Goal: Task Accomplishment & Management: Manage account settings

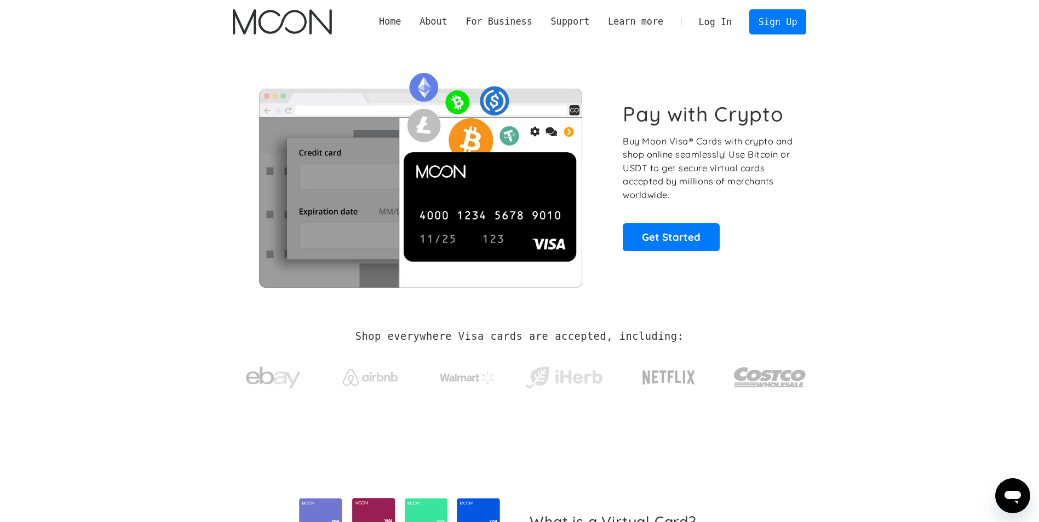
click at [724, 22] on link "Log In" at bounding box center [714, 22] width 51 height 24
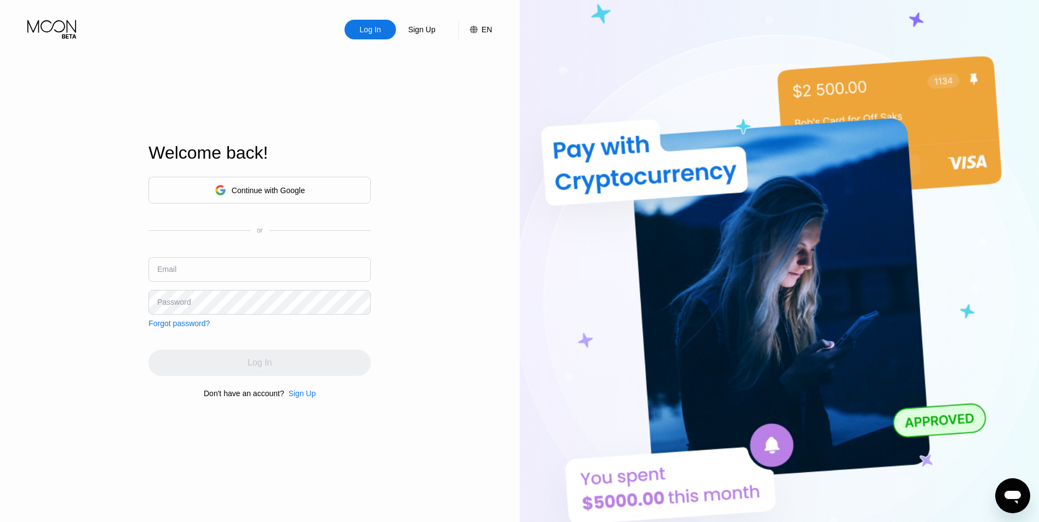
click at [318, 256] on div "Continue with Google or Email Password Forgot password?" at bounding box center [259, 252] width 222 height 151
click at [318, 265] on input "text" at bounding box center [259, 269] width 222 height 25
type input "[EMAIL_ADDRESS][DOMAIN_NAME]"
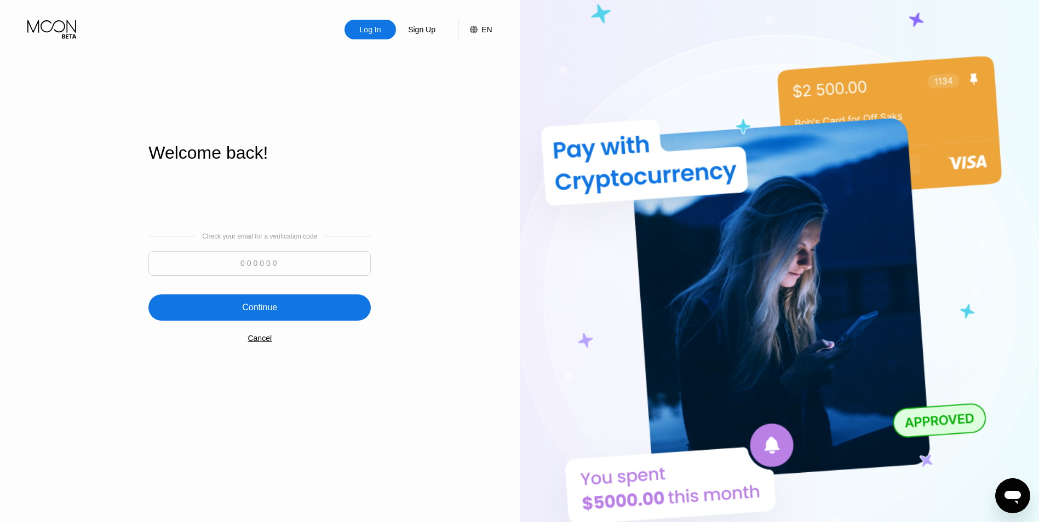
click at [352, 263] on input at bounding box center [259, 263] width 222 height 25
type input "558829"
click at [317, 315] on div "Continue" at bounding box center [259, 308] width 222 height 26
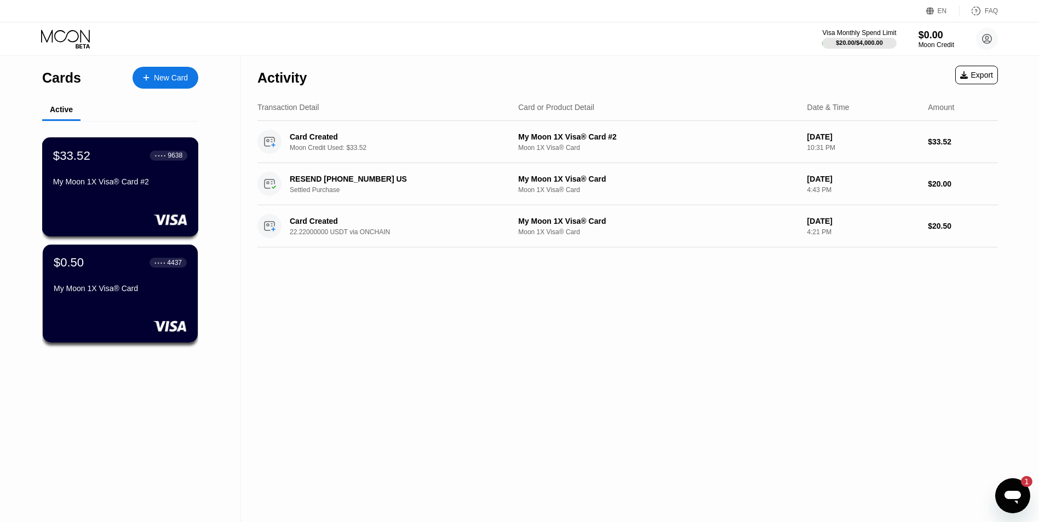
click at [99, 145] on div "$33.52 ● ● ● ● 9638 My Moon 1X Visa® Card #2" at bounding box center [120, 186] width 157 height 99
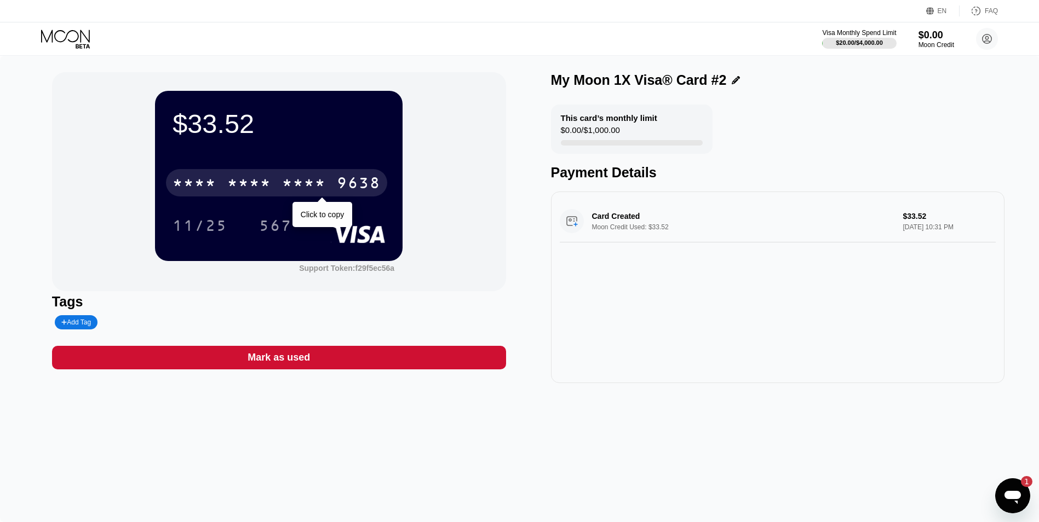
click at [365, 175] on div "* * * * * * * * * * * * 9638" at bounding box center [276, 182] width 221 height 27
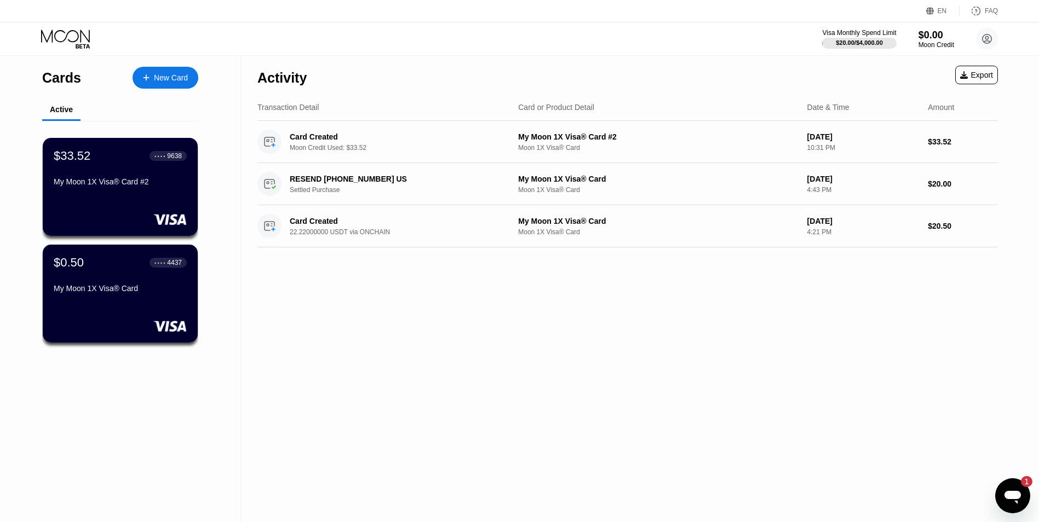
click at [0, 181] on html "EN Language English Save FAQ Visa Monthly Spend Limit $20.00 / $4,000.00 $0.00 …" at bounding box center [519, 261] width 1039 height 522
drag, startPoint x: 0, startPoint y: 392, endPoint x: 14, endPoint y: 433, distance: 42.8
click at [0, 392] on html "EN Language English Save FAQ Visa Monthly Spend Limit $20.00 / $4,000.00 $0.00 …" at bounding box center [519, 261] width 1039 height 522
